Goal: Obtain resource: Download file/media

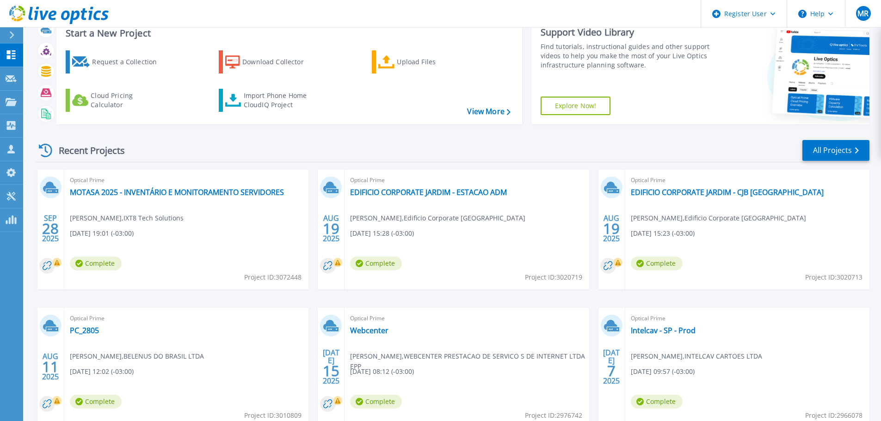
scroll to position [46, 0]
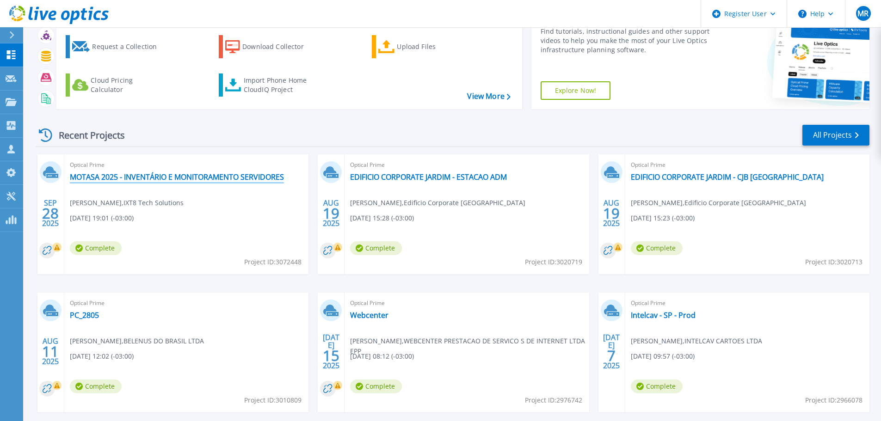
click at [178, 181] on link "MOTASA 2025 - INVENTÁRIO E MONITORAMENTO SERVIDORES" at bounding box center [177, 176] width 214 height 9
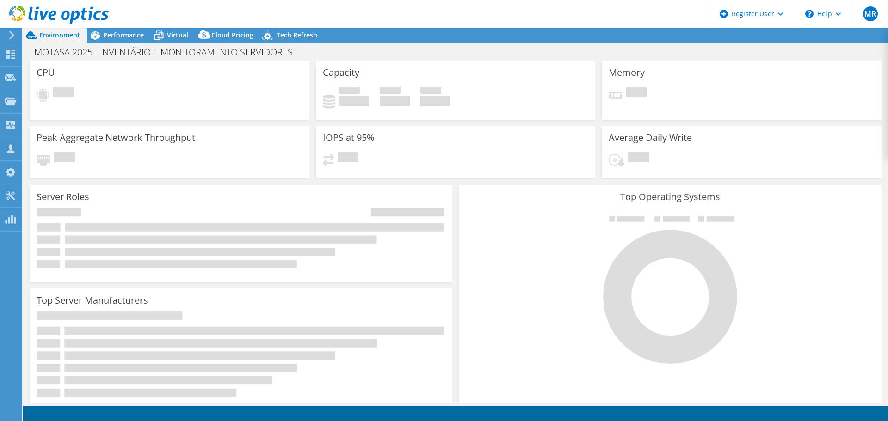
select select "SouthAmerica"
select select "USD"
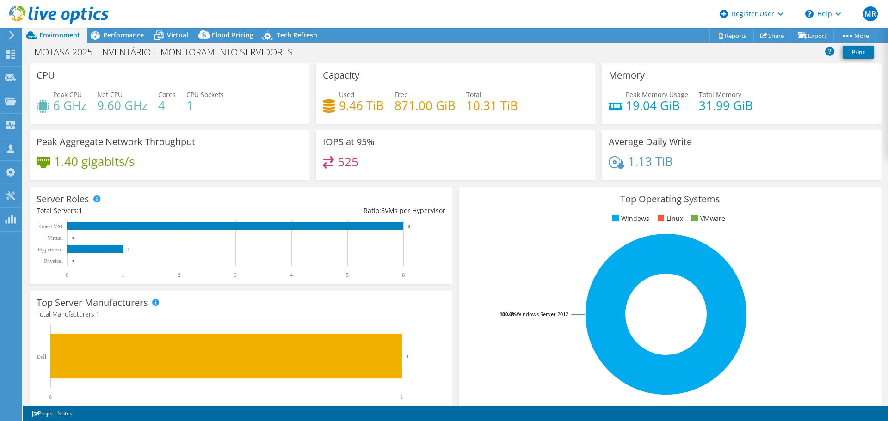
click at [123, 38] on span "Performance" at bounding box center [123, 35] width 41 height 9
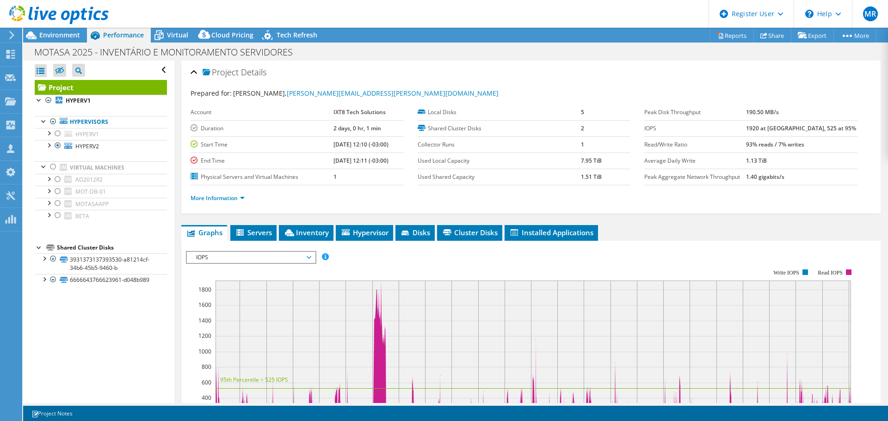
click at [58, 135] on div at bounding box center [57, 133] width 9 height 11
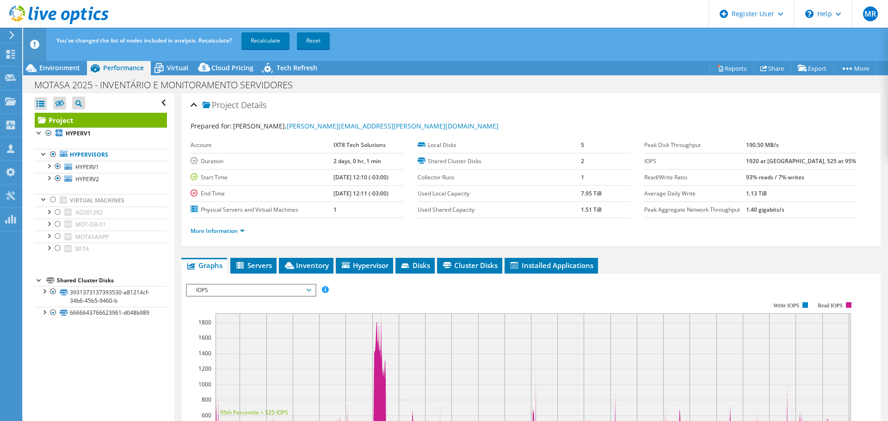
click at [267, 35] on link "Recalculate" at bounding box center [265, 40] width 48 height 17
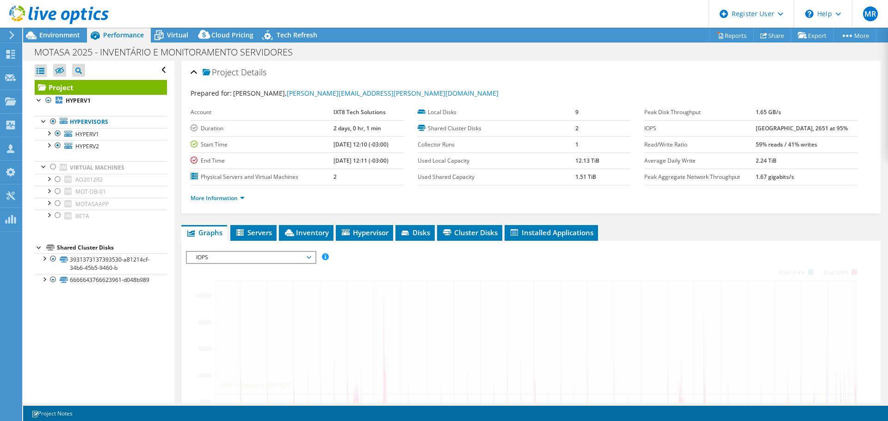
click at [66, 37] on span "Environment" at bounding box center [59, 35] width 41 height 9
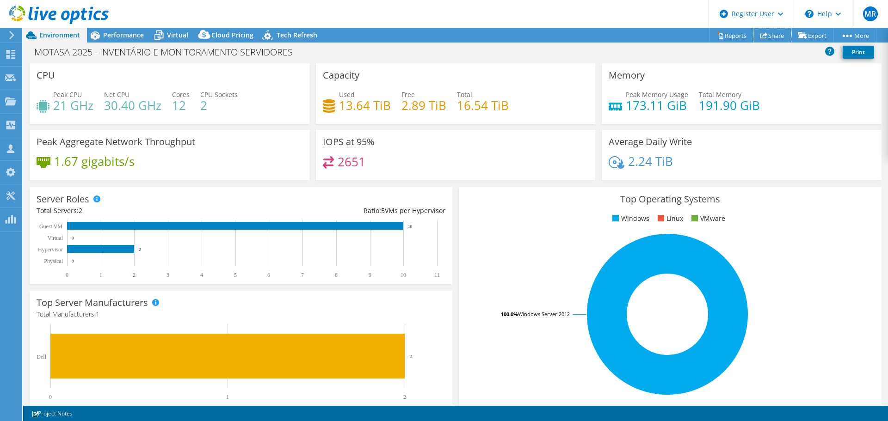
click at [771, 37] on link "Share" at bounding box center [772, 35] width 38 height 14
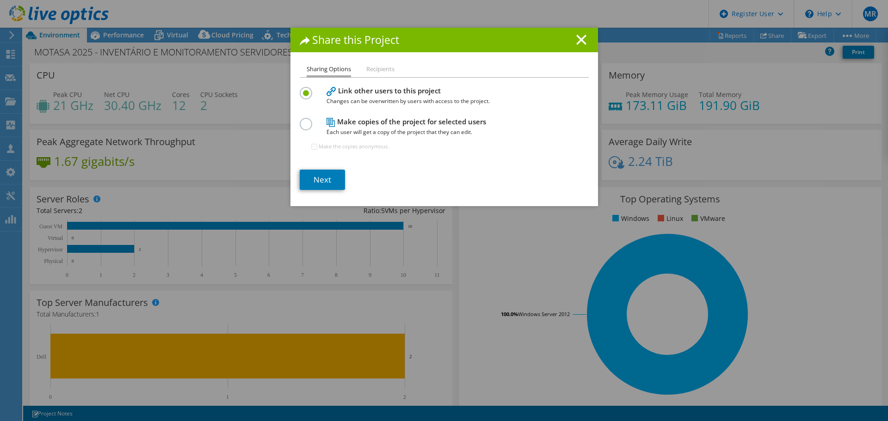
click at [368, 75] on li "Recipients" at bounding box center [380, 70] width 28 height 12
click at [579, 38] on line at bounding box center [580, 39] width 9 height 9
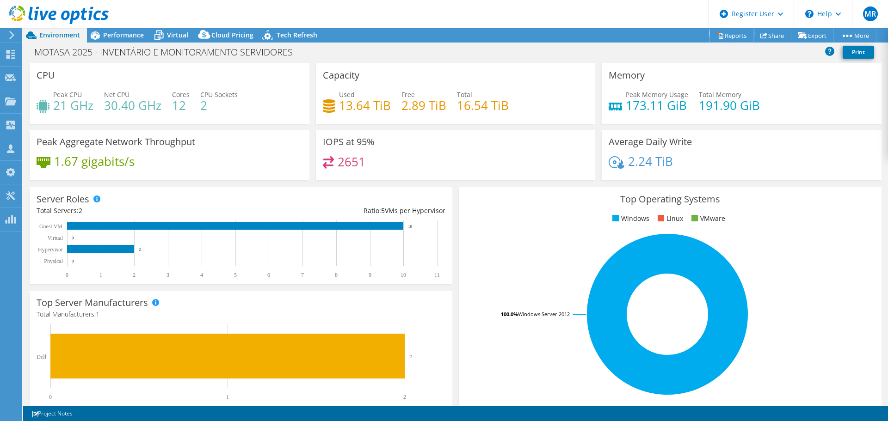
click at [729, 34] on link "Reports" at bounding box center [731, 35] width 44 height 14
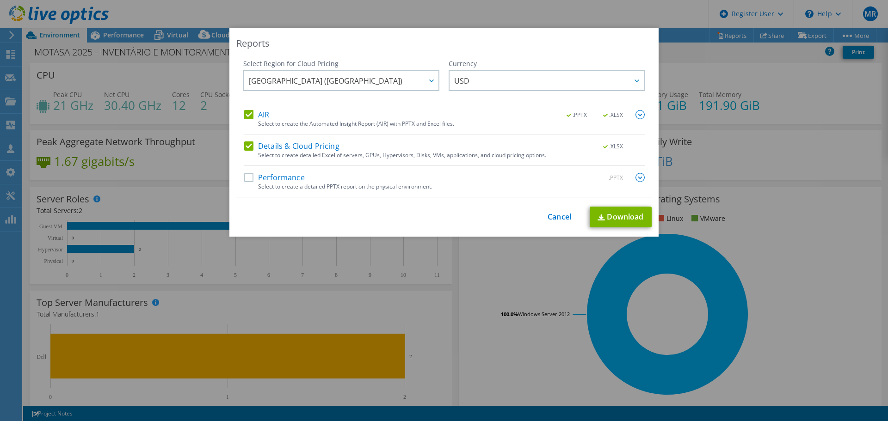
click at [244, 147] on label "Details & Cloud Pricing" at bounding box center [291, 145] width 95 height 9
click at [0, 0] on input "Details & Cloud Pricing" at bounding box center [0, 0] width 0 height 0
click at [369, 81] on span "South America (Sao Paulo)" at bounding box center [344, 80] width 190 height 19
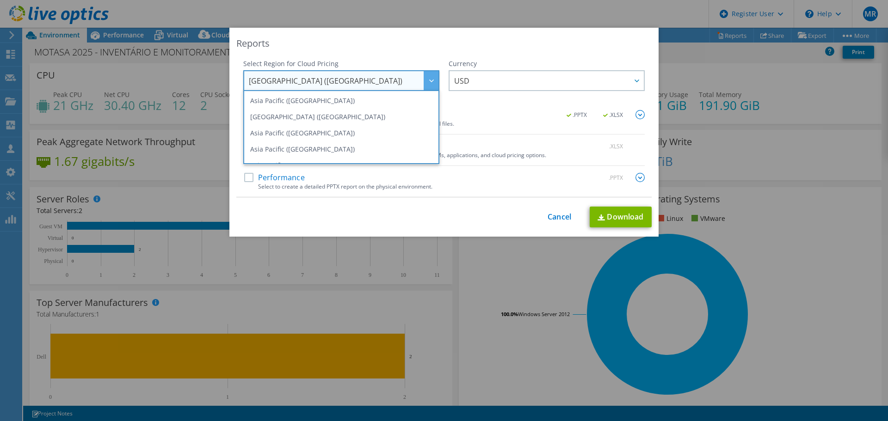
click at [496, 77] on span "USD" at bounding box center [549, 80] width 190 height 19
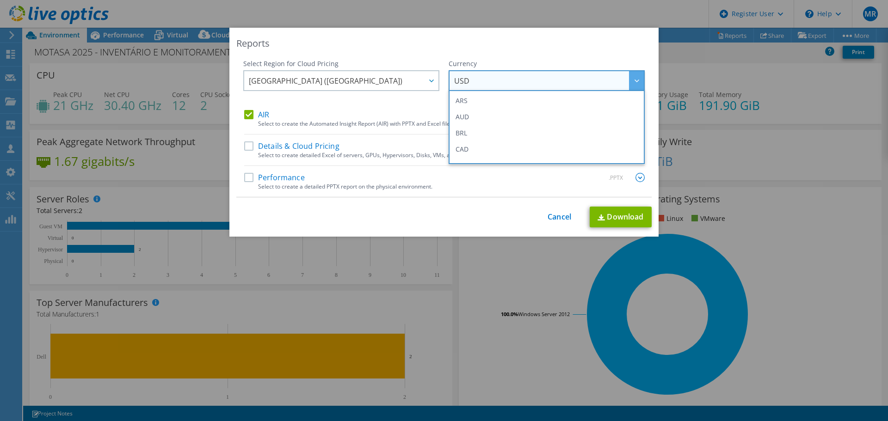
click at [475, 131] on li "BRL" at bounding box center [546, 133] width 191 height 16
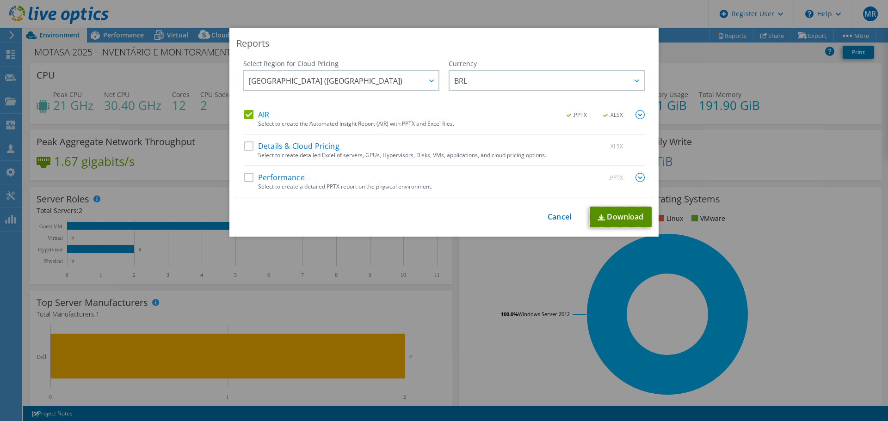
click at [601, 216] on img at bounding box center [600, 217] width 7 height 6
